Goal: Information Seeking & Learning: Find specific fact

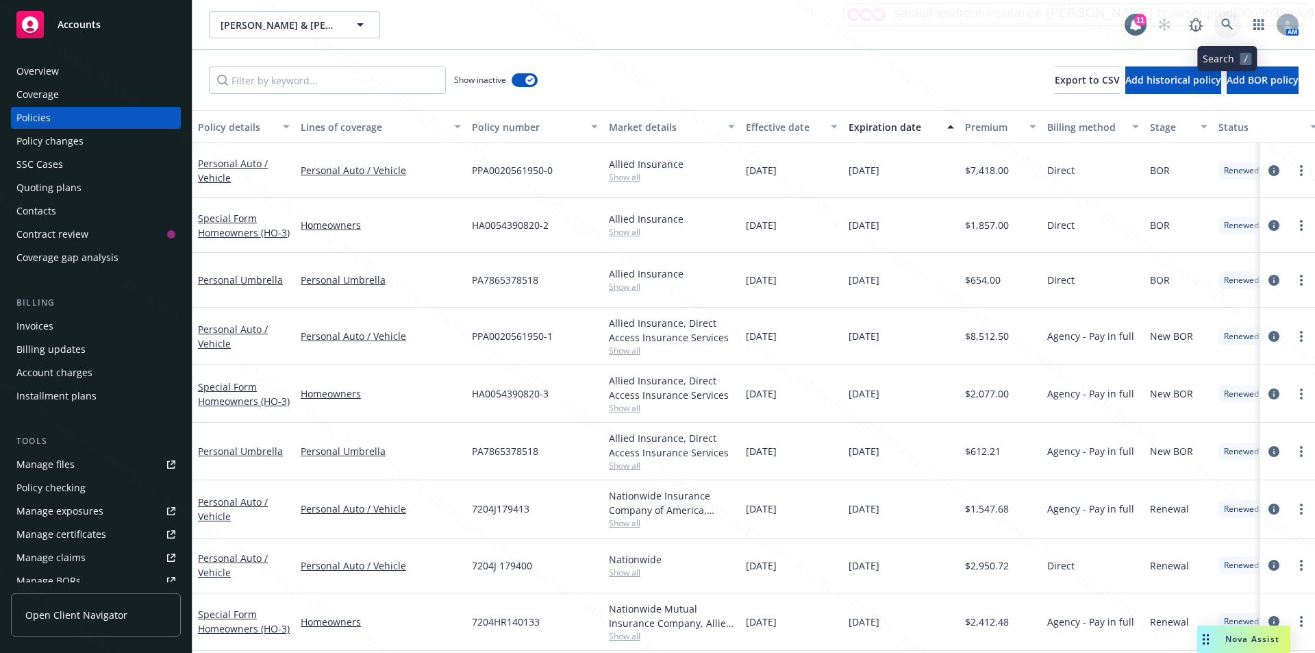
click at [1225, 24] on icon at bounding box center [1227, 24] width 12 height 12
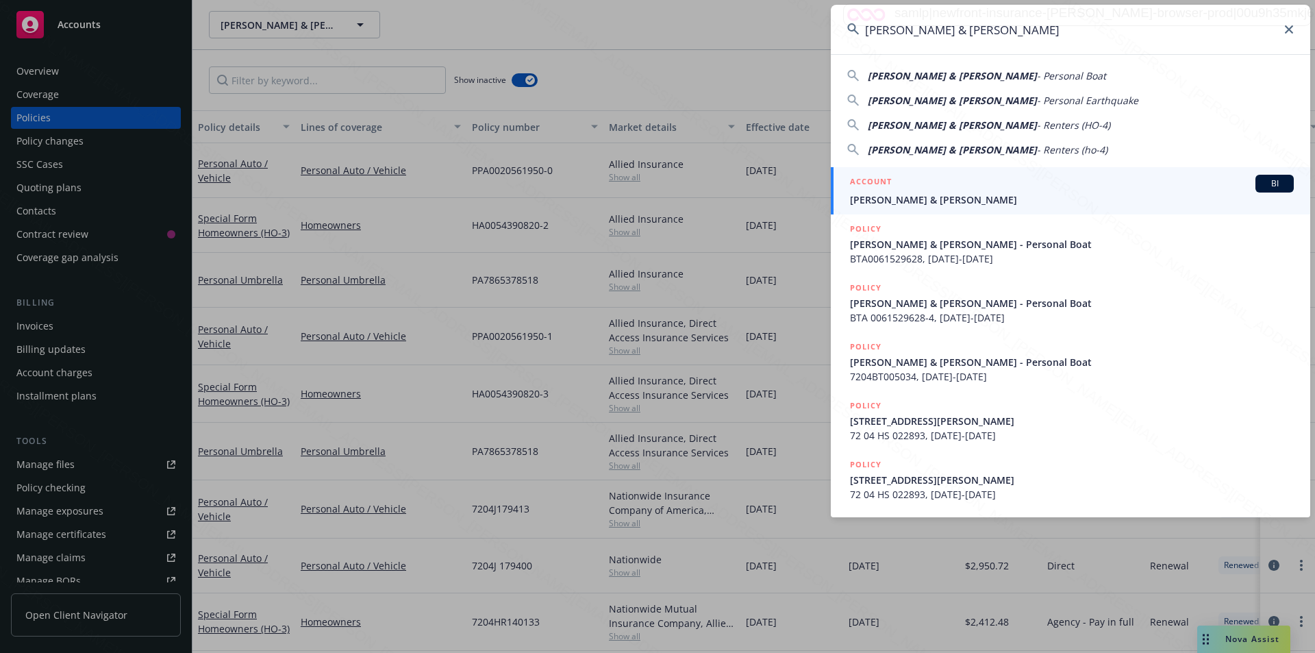
type input "[PERSON_NAME] & [PERSON_NAME]"
click at [982, 194] on span "[PERSON_NAME] & [PERSON_NAME]" at bounding box center [1072, 199] width 444 height 14
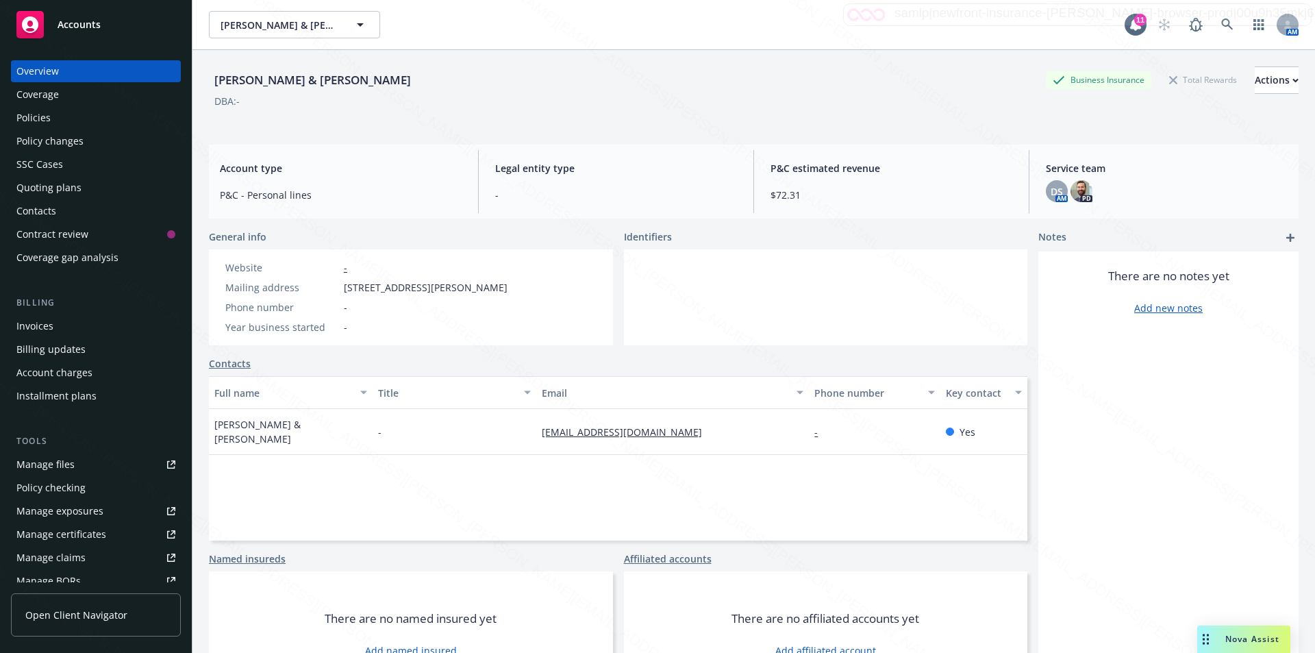
click at [38, 114] on div "Policies" at bounding box center [33, 118] width 34 height 22
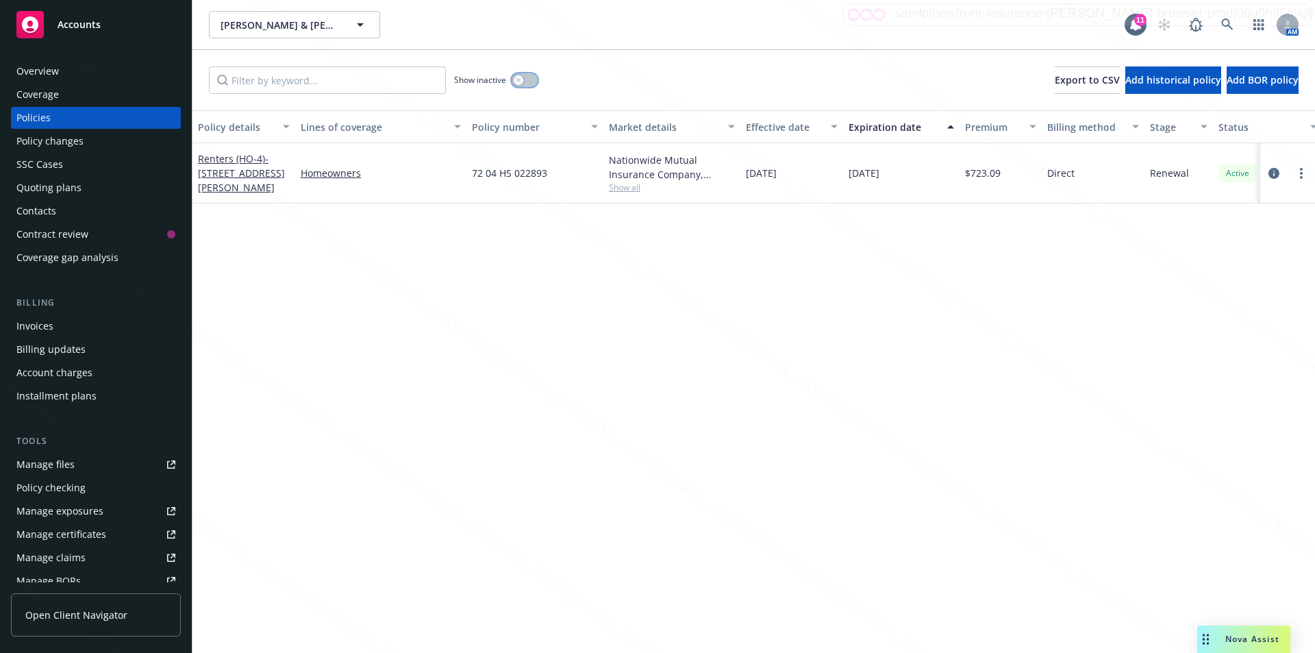
click at [519, 81] on icon "button" at bounding box center [518, 79] width 5 height 5
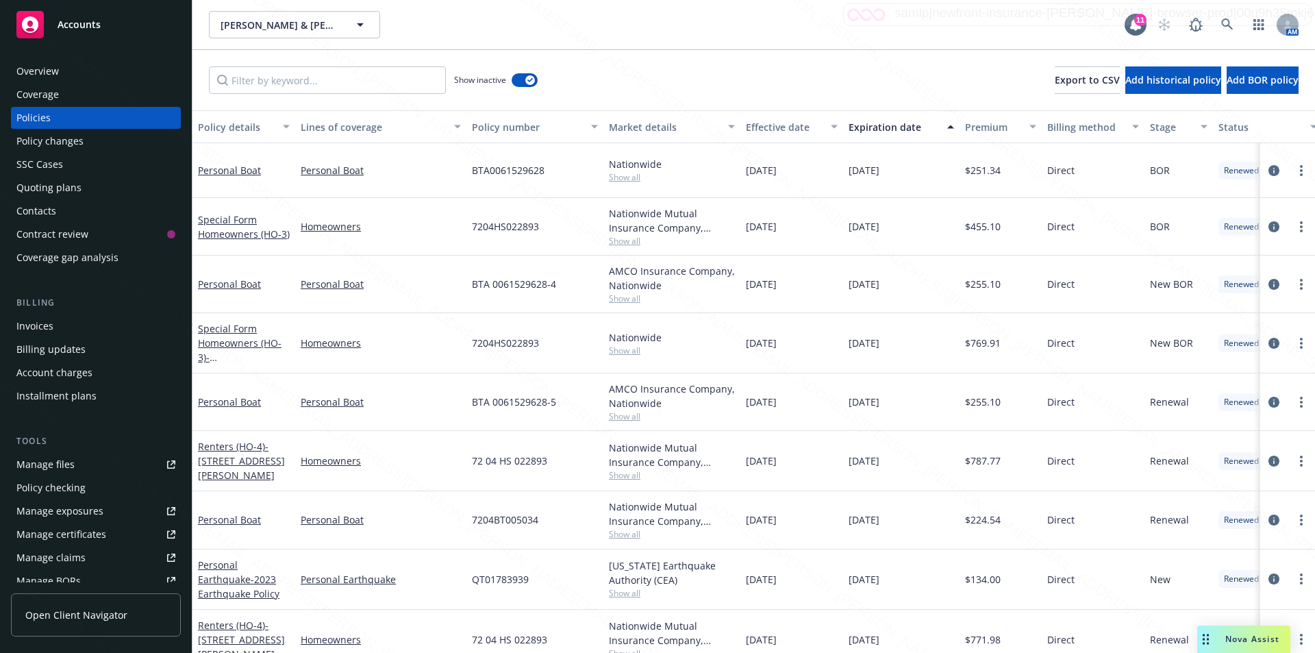
click at [873, 122] on div "Expiration date" at bounding box center [894, 127] width 90 height 14
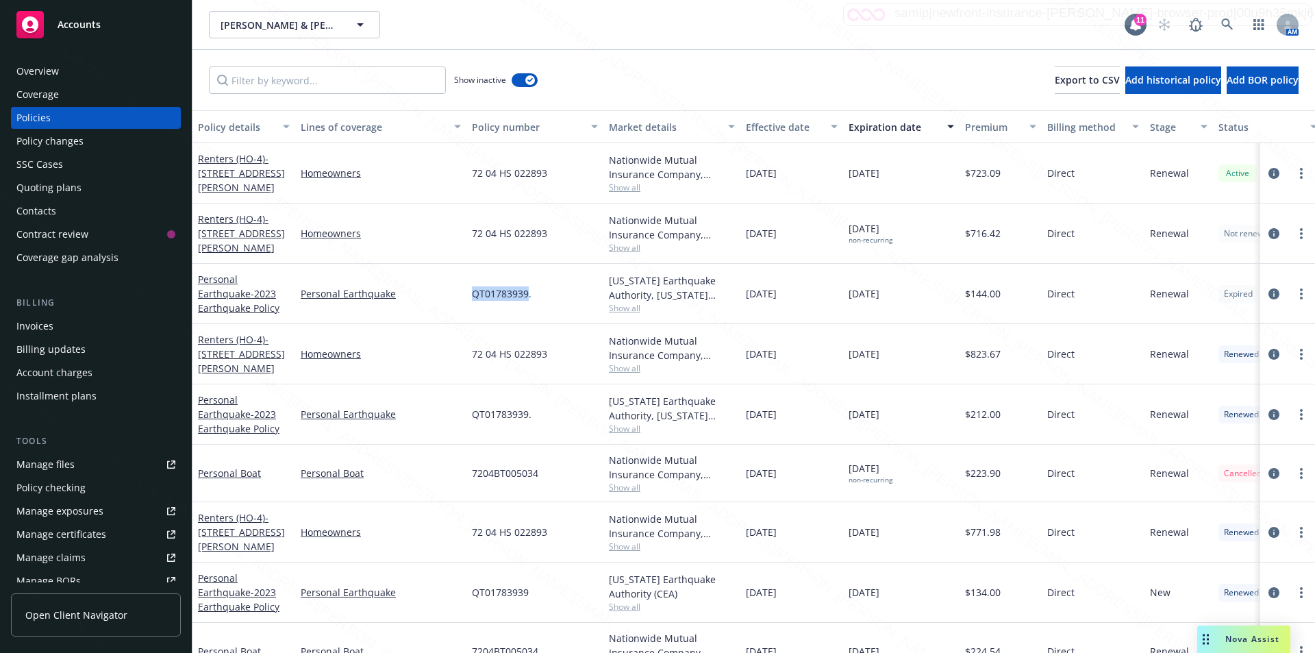
drag, startPoint x: 527, startPoint y: 295, endPoint x: 474, endPoint y: 295, distance: 53.4
click at [474, 295] on span "QT01783939." at bounding box center [502, 293] width 60 height 14
copy span "QT01783939"
